Goal: Navigation & Orientation: Go to known website

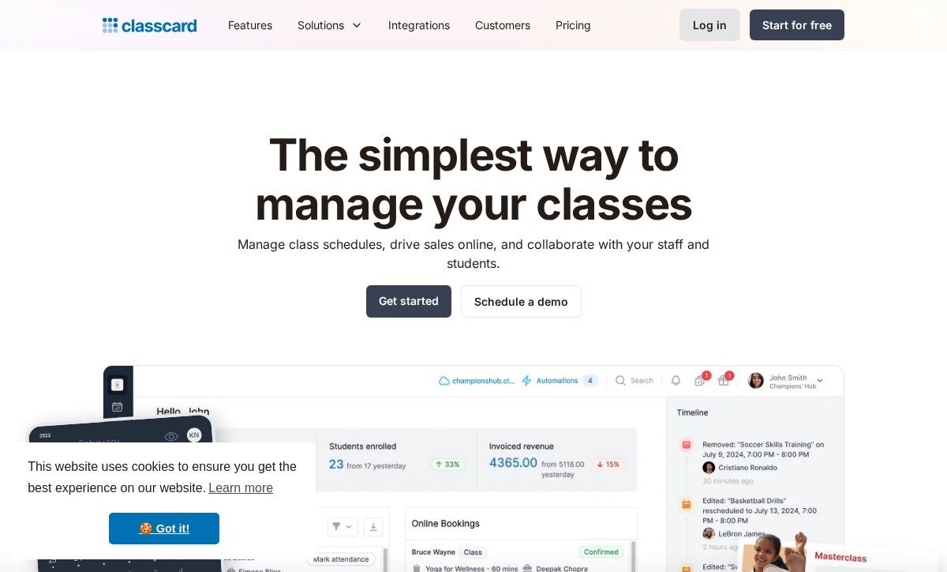
click at [730, 22] on link "Log in" at bounding box center [710, 25] width 61 height 32
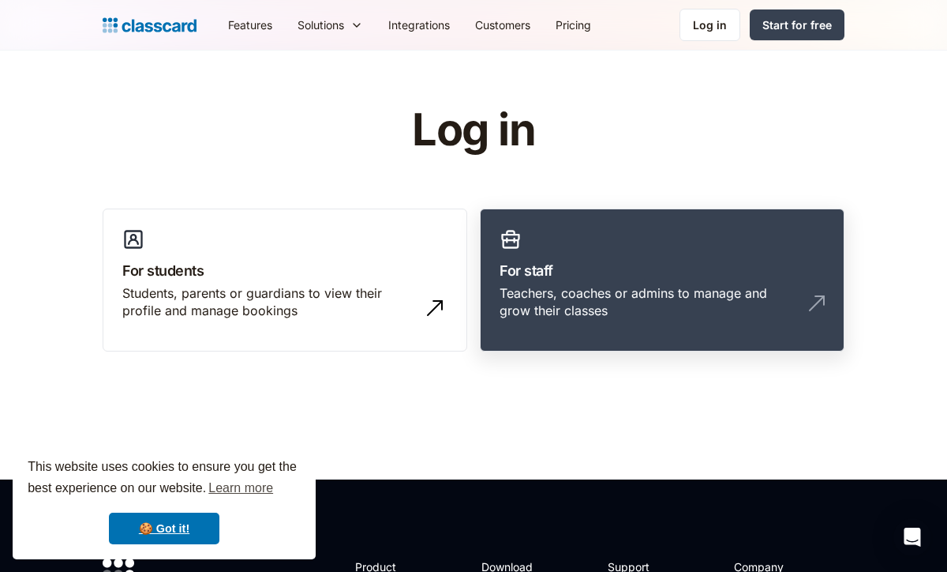
click at [590, 276] on h3 "For staff" at bounding box center [662, 270] width 325 height 21
